Goal: Use online tool/utility: Utilize a website feature to perform a specific function

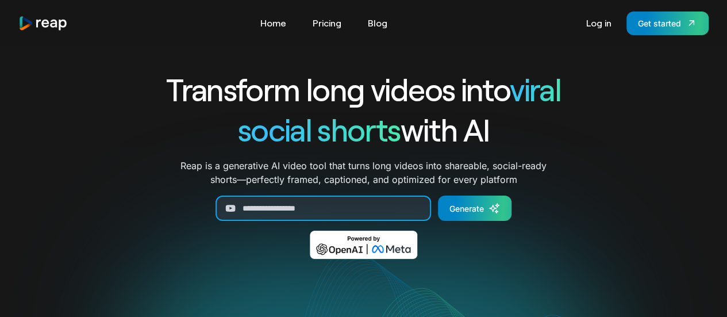
click at [282, 201] on input "Generate Form" at bounding box center [324, 207] width 216 height 25
paste input "**********"
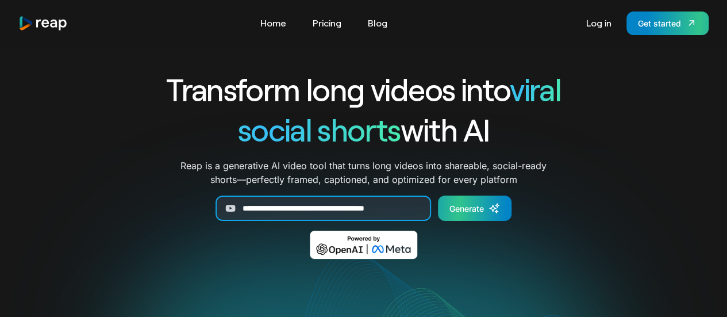
type input "**********"
click at [479, 214] on div "Generate" at bounding box center [466, 208] width 34 height 12
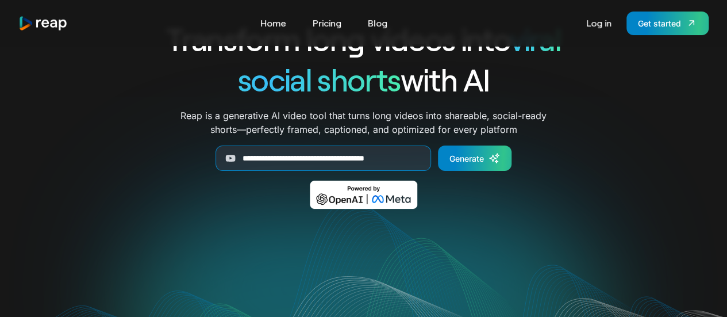
scroll to position [49, 0]
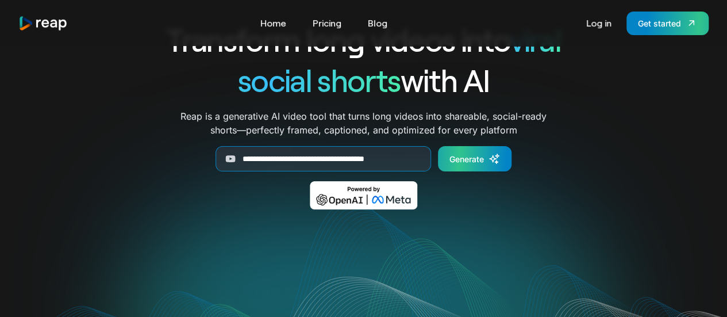
click at [467, 162] on div "Generate" at bounding box center [466, 159] width 34 height 12
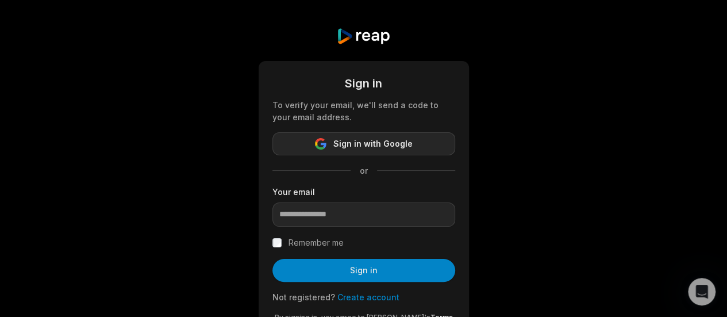
click at [332, 142] on button "Sign in with Google" at bounding box center [363, 143] width 183 height 23
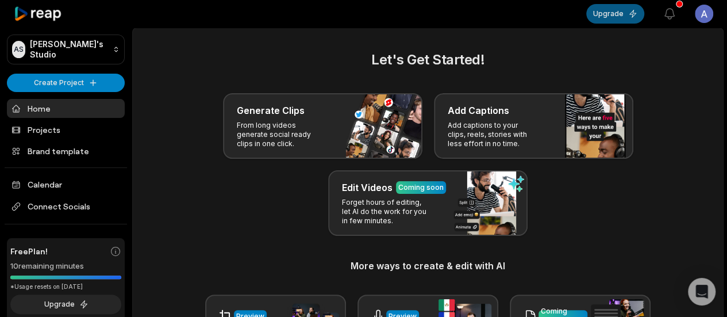
click at [615, 18] on button "Upgrade" at bounding box center [615, 14] width 58 height 20
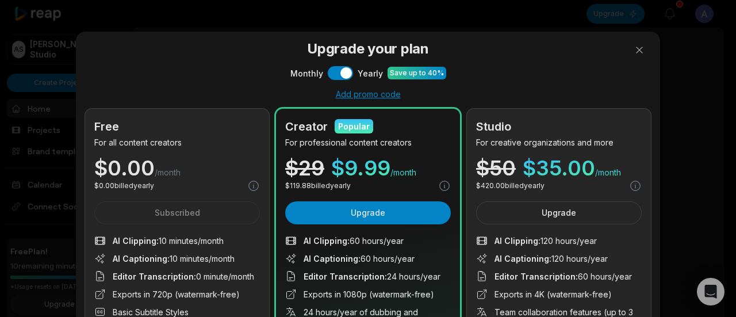
click at [186, 143] on p "For all content creators" at bounding box center [177, 142] width 166 height 12
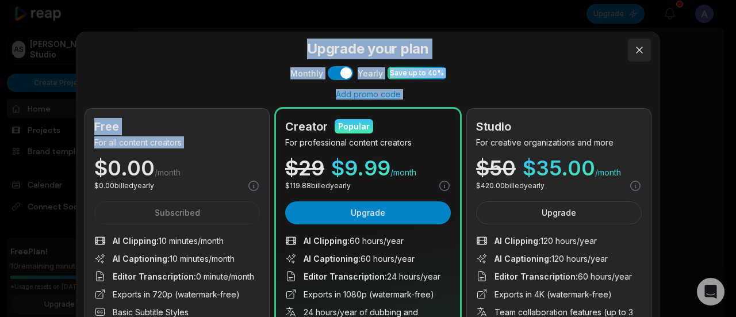
drag, startPoint x: 186, startPoint y: 143, endPoint x: 630, endPoint y: 44, distance: 455.5
click at [630, 44] on div "Upgrade your plan Monthly Use setting Yearly Save up to 40% Add promo code Free…" at bounding box center [367, 243] width 565 height 408
click at [241, 134] on div "Free" at bounding box center [177, 126] width 166 height 17
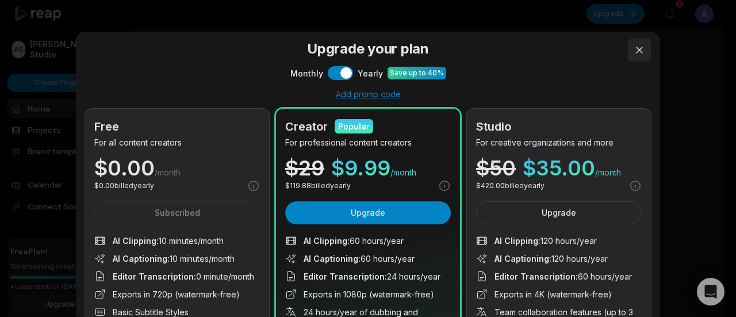
click at [639, 45] on button at bounding box center [639, 50] width 23 height 23
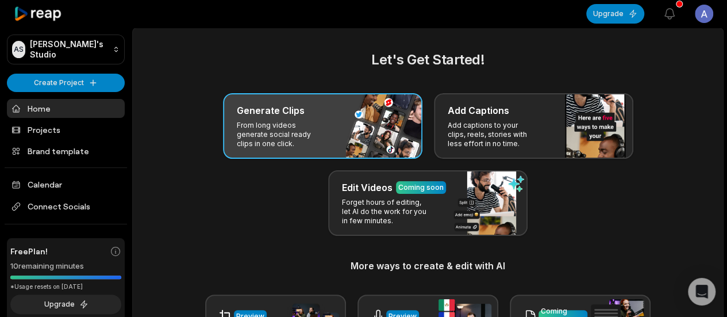
click at [324, 140] on p "From long videos generate social ready clips in one click." at bounding box center [281, 135] width 89 height 28
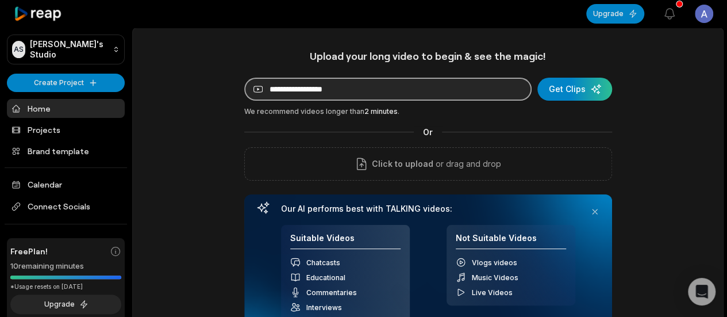
click at [365, 84] on input at bounding box center [387, 89] width 287 height 23
paste input "**********"
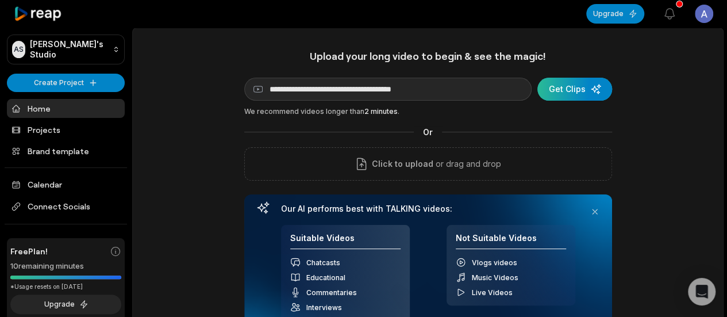
click at [577, 83] on div "submit" at bounding box center [574, 89] width 75 height 23
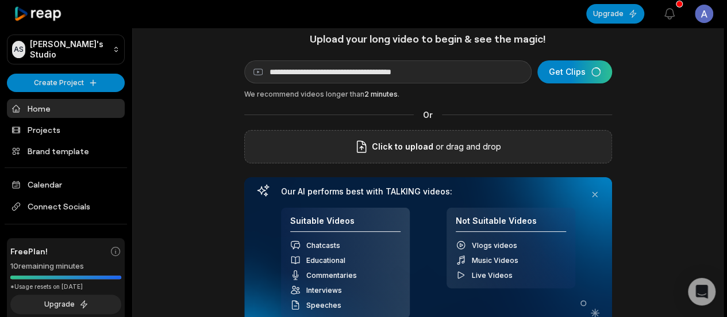
scroll to position [5, 0]
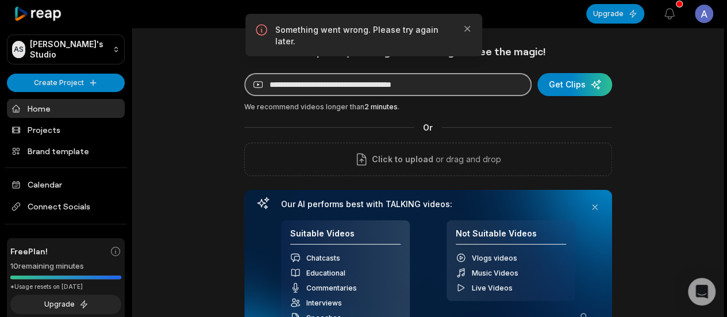
drag, startPoint x: 466, startPoint y: 80, endPoint x: 267, endPoint y: 77, distance: 198.9
click at [267, 77] on input "**********" at bounding box center [387, 84] width 287 height 23
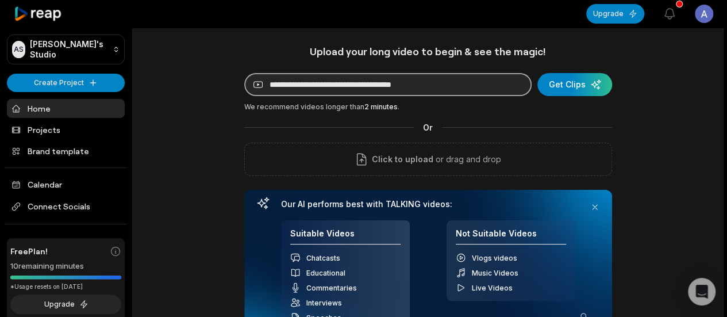
paste input "*"
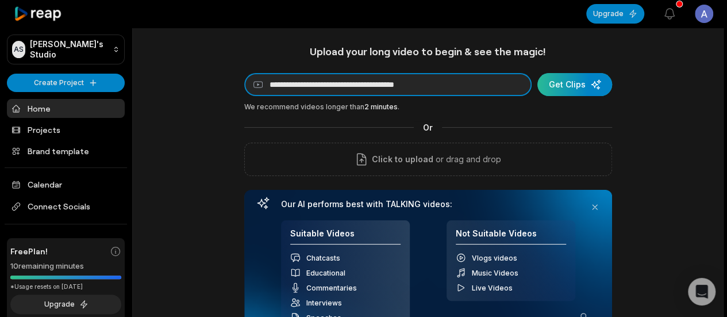
type input "**********"
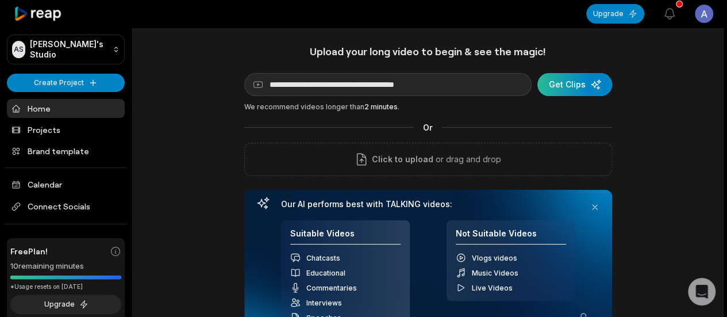
click at [553, 79] on div "submit" at bounding box center [574, 84] width 75 height 23
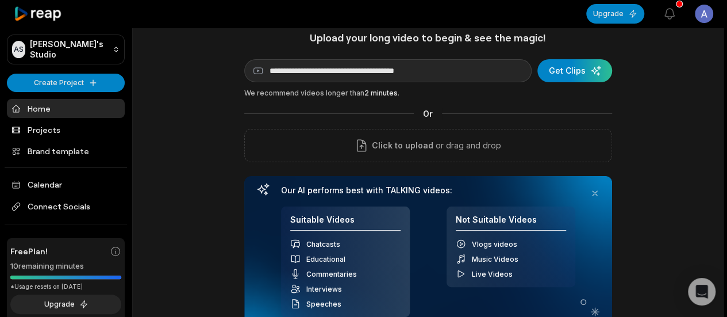
scroll to position [18, 0]
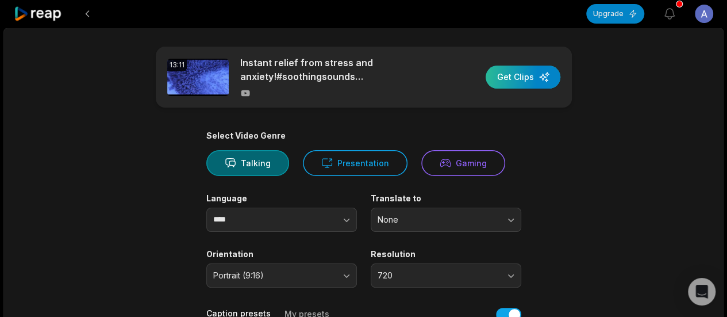
click at [506, 86] on div "button" at bounding box center [523, 77] width 75 height 23
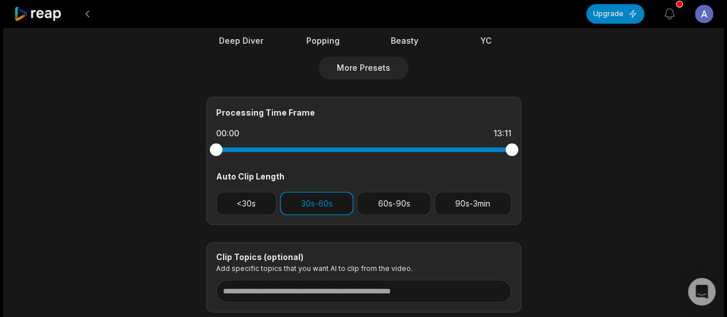
scroll to position [515, 0]
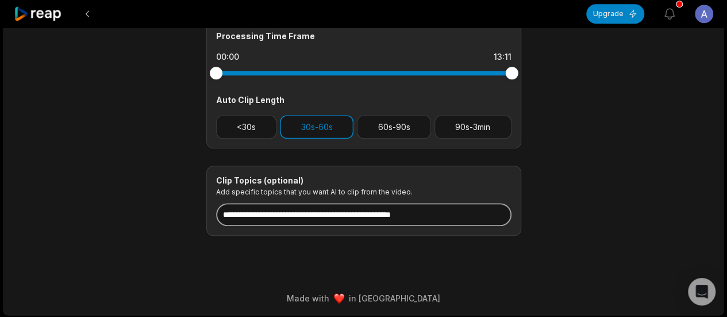
click at [288, 219] on input at bounding box center [363, 214] width 295 height 23
type input "*"
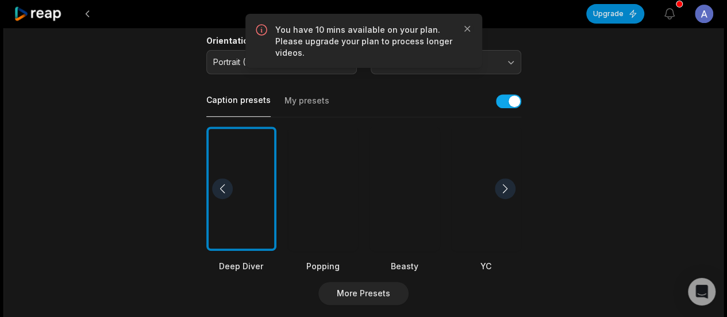
scroll to position [216, 0]
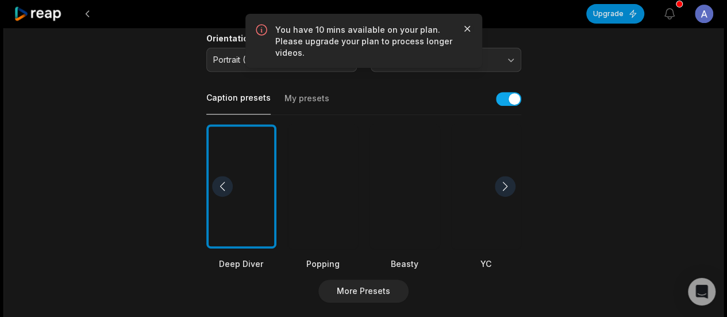
type input "**********"
click at [463, 27] on icon "button" at bounding box center [466, 28] width 11 height 11
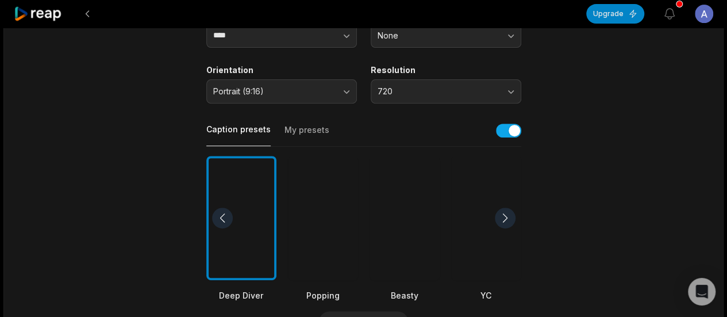
scroll to position [0, 0]
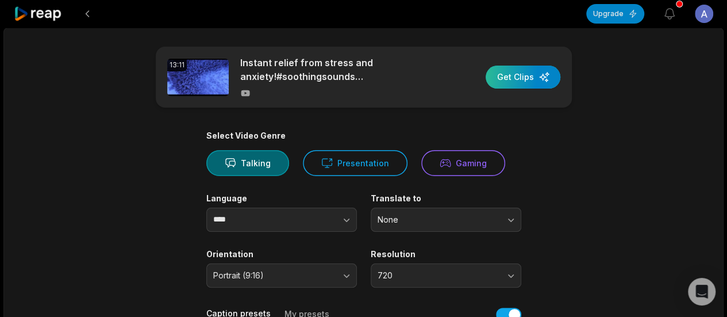
click at [518, 78] on div "button" at bounding box center [523, 77] width 75 height 23
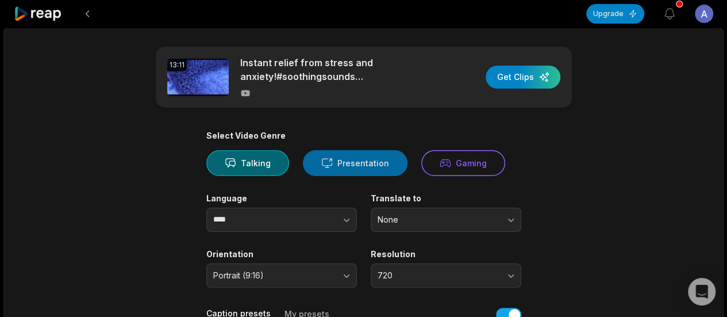
click at [327, 154] on button "Presentation" at bounding box center [355, 163] width 105 height 26
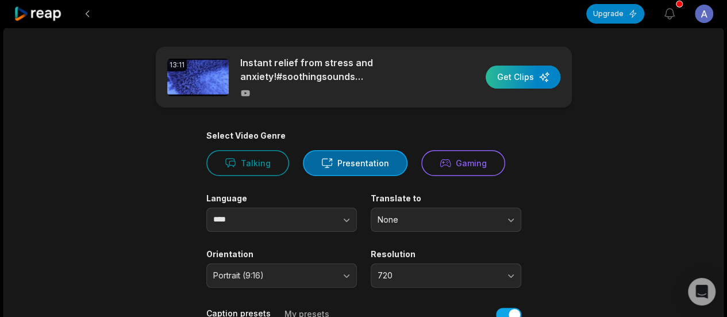
click at [518, 82] on div "button" at bounding box center [523, 77] width 75 height 23
